Goal: Communication & Community: Answer question/provide support

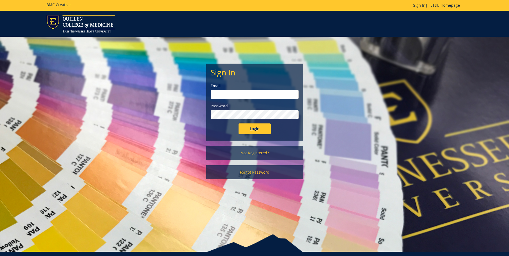
type input "[EMAIL_ADDRESS][DOMAIN_NAME]"
click at [247, 128] on input "Login" at bounding box center [255, 128] width 32 height 11
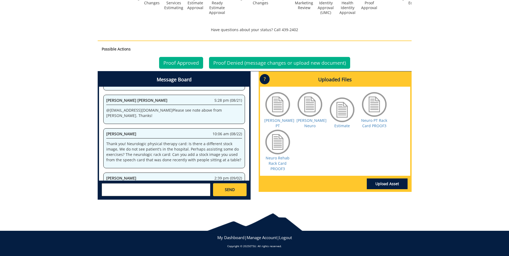
scroll to position [156, 0]
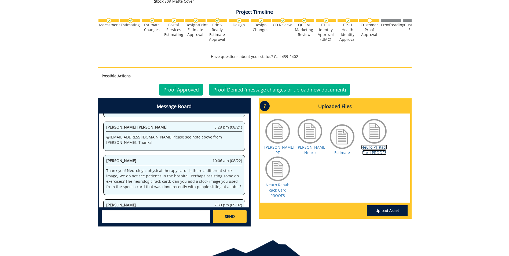
click at [378, 147] on link "Neuro PT Rack Card PROOF3" at bounding box center [374, 150] width 26 height 10
click at [283, 187] on link "Neuro Rehab Rack Card PROOF3" at bounding box center [278, 190] width 24 height 16
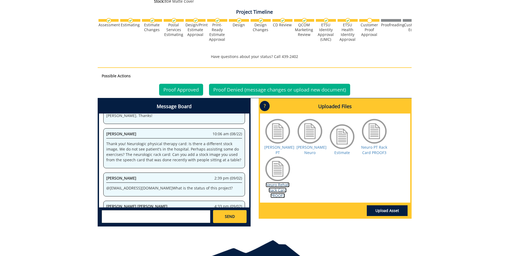
scroll to position [108, 0]
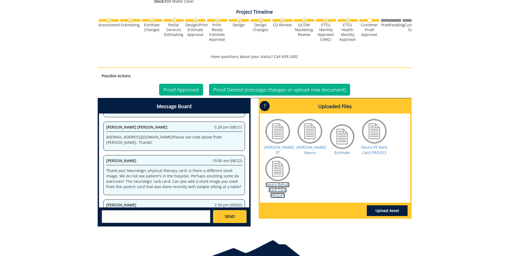
click at [283, 183] on link "Neuro Rehab Rack Card PROOF3" at bounding box center [278, 190] width 24 height 16
click at [378, 148] on link "Neuro PT Rack Card PROOF3" at bounding box center [374, 150] width 26 height 10
click at [284, 185] on link "Neuro Rehab Rack Card PROOF3" at bounding box center [278, 190] width 24 height 16
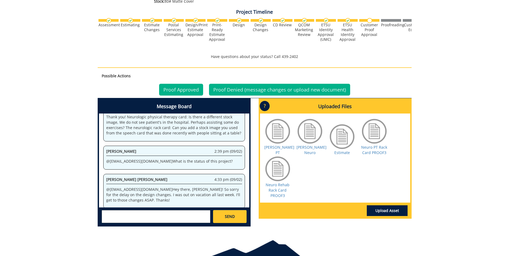
click at [187, 217] on textarea at bounding box center [156, 216] width 109 height 13
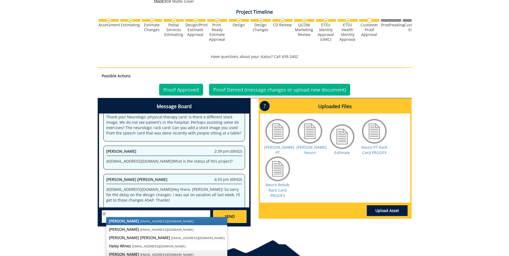
scroll to position [183, 0]
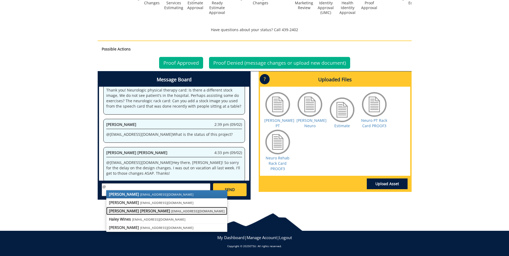
click at [140, 212] on strong "[PERSON_NAME] [PERSON_NAME]" at bounding box center [139, 210] width 61 height 5
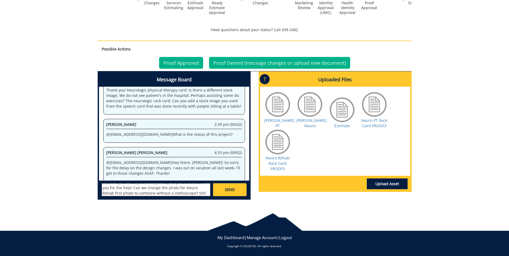
scroll to position [10, 0]
type textarea "@[EMAIL_ADDRESS][DOMAIN_NAME] No problem, thank you for the help! Can we change…"
click at [226, 194] on link "SEND" at bounding box center [229, 189] width 33 height 13
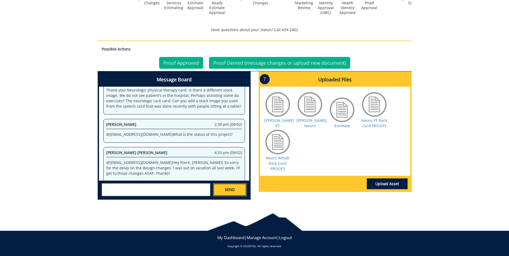
scroll to position [0, 0]
